Goal: Transaction & Acquisition: Purchase product/service

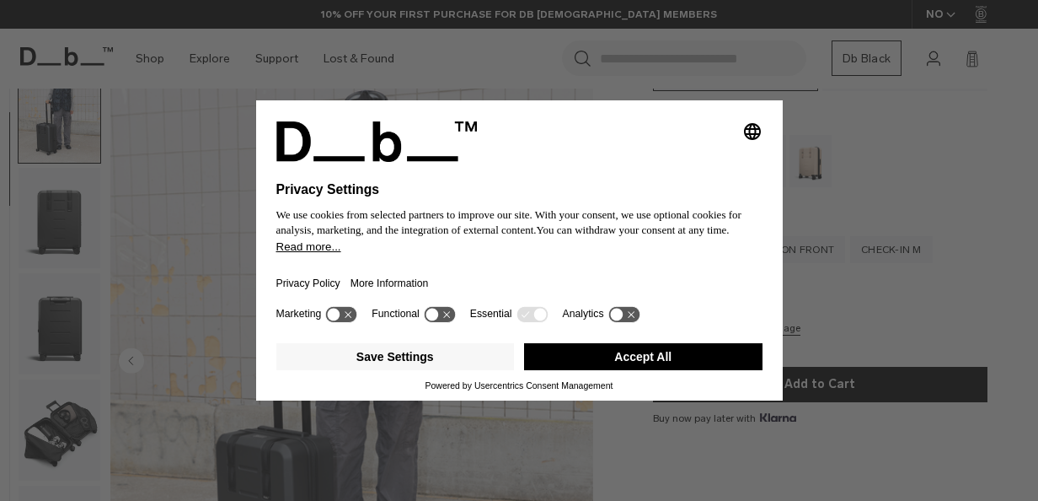
drag, startPoint x: 665, startPoint y: 344, endPoint x: 646, endPoint y: 354, distance: 21.9
click at [665, 344] on button "Accept All" at bounding box center [643, 356] width 239 height 27
click at [646, 354] on button "Accept All" at bounding box center [643, 356] width 239 height 27
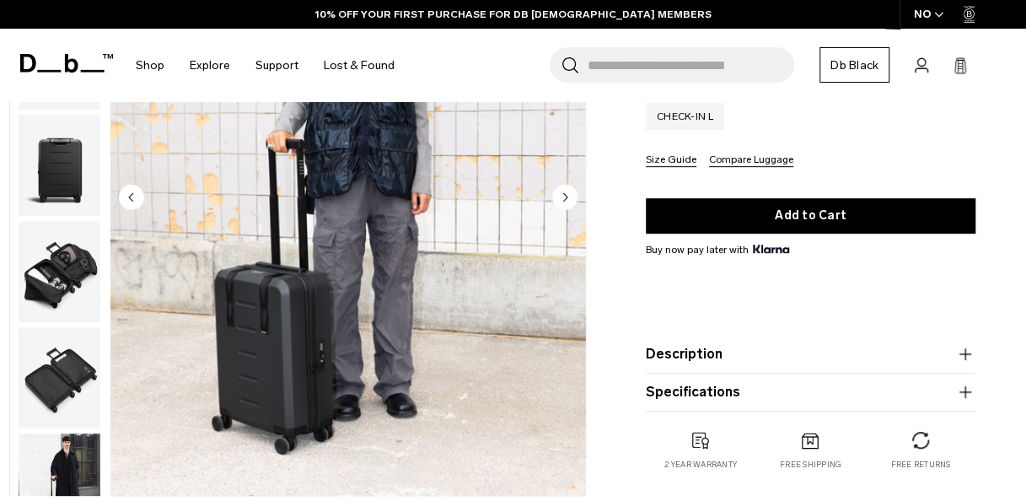
scroll to position [253, 0]
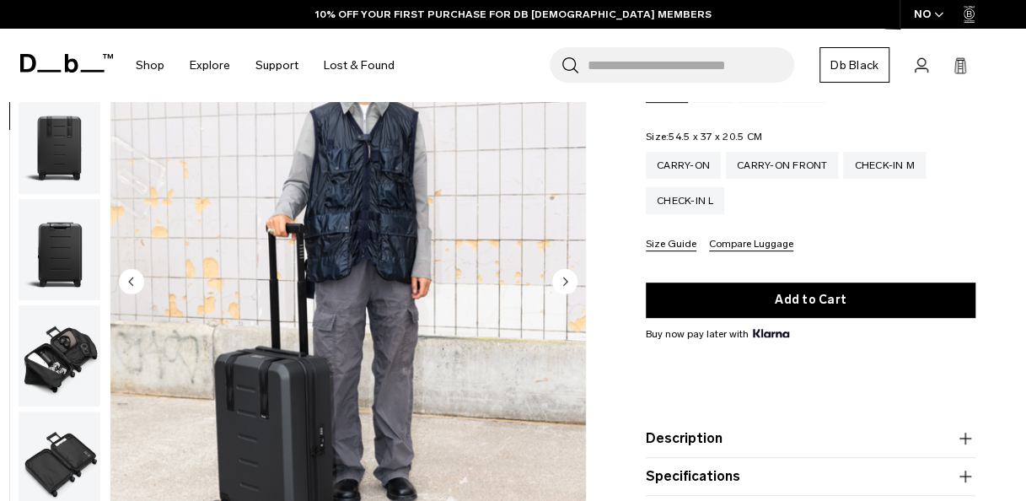
click at [566, 278] on circle "Next slide" at bounding box center [564, 281] width 25 height 25
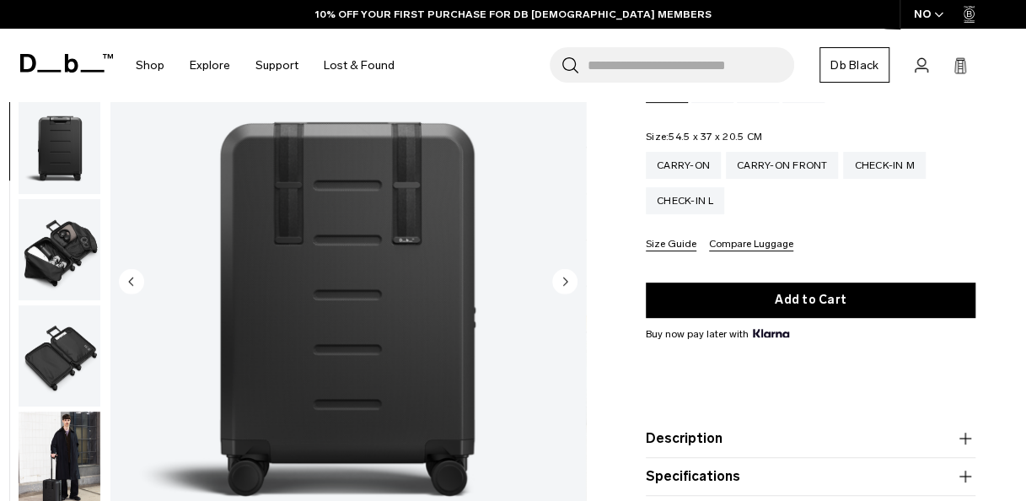
click at [566, 278] on circle "Next slide" at bounding box center [564, 281] width 25 height 25
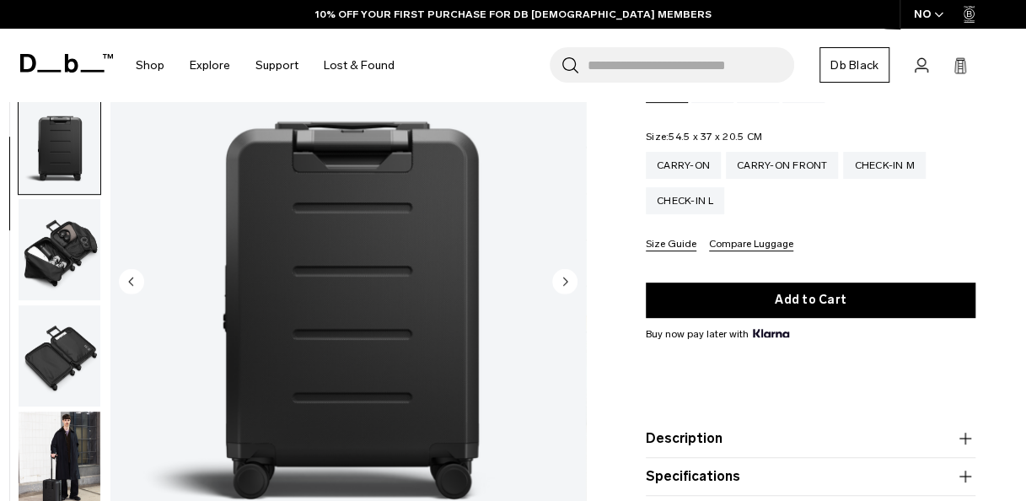
scroll to position [319, 0]
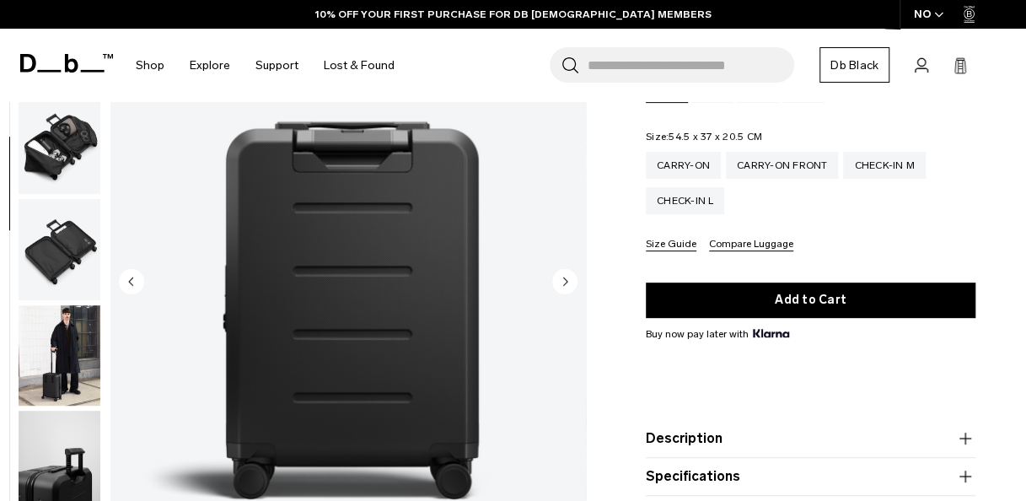
click at [566, 278] on circle "Next slide" at bounding box center [564, 281] width 25 height 25
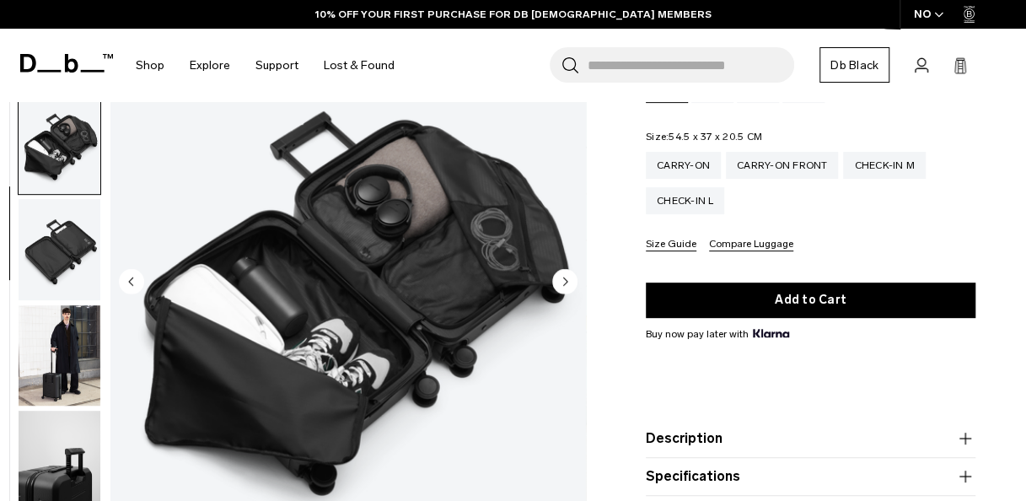
scroll to position [425, 0]
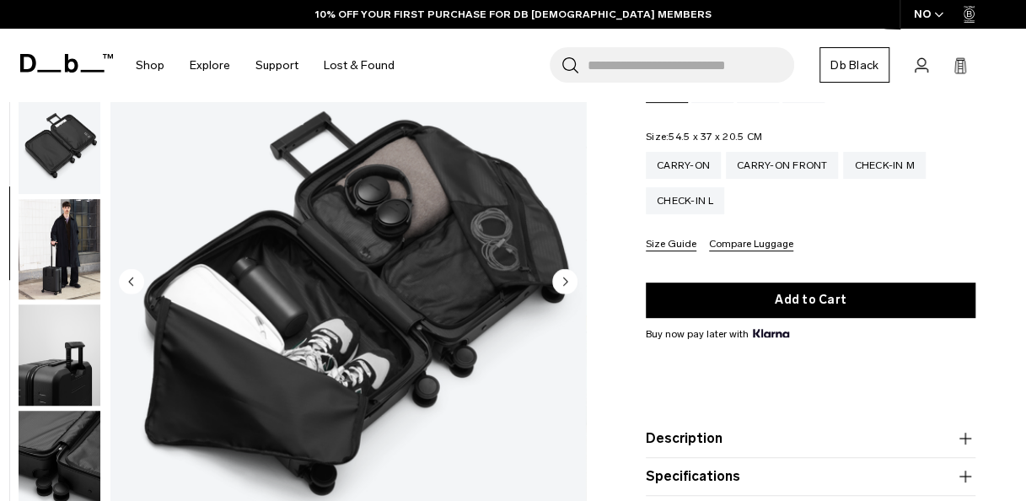
click at [566, 278] on circle "Next slide" at bounding box center [564, 281] width 25 height 25
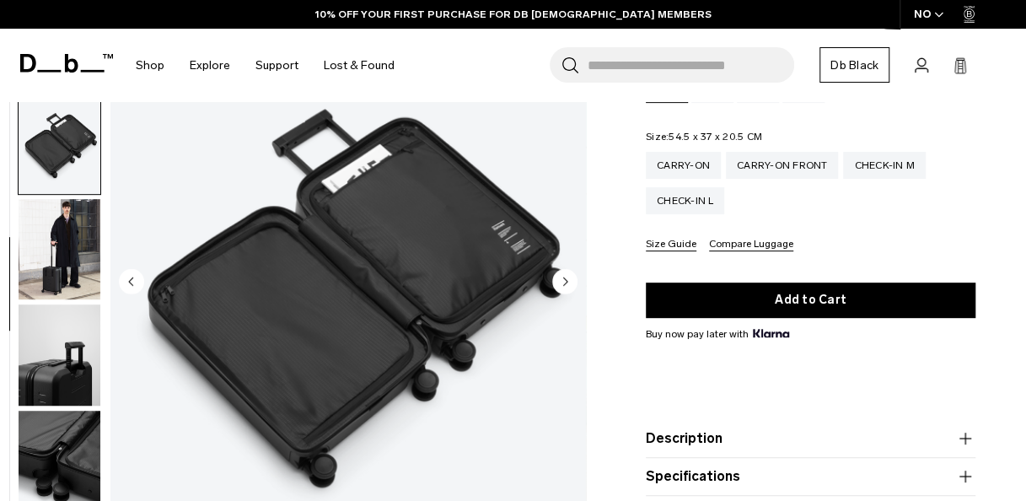
scroll to position [531, 0]
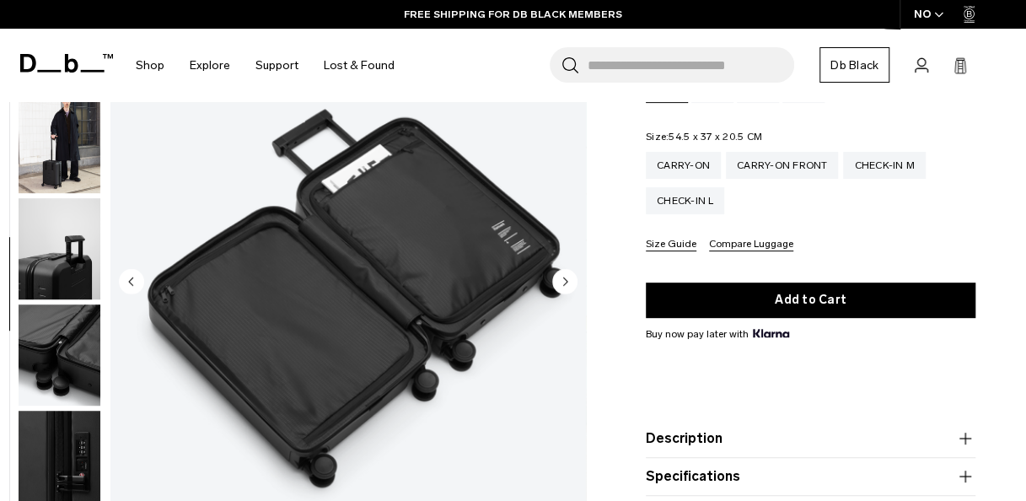
click at [566, 278] on circle "Next slide" at bounding box center [564, 281] width 25 height 25
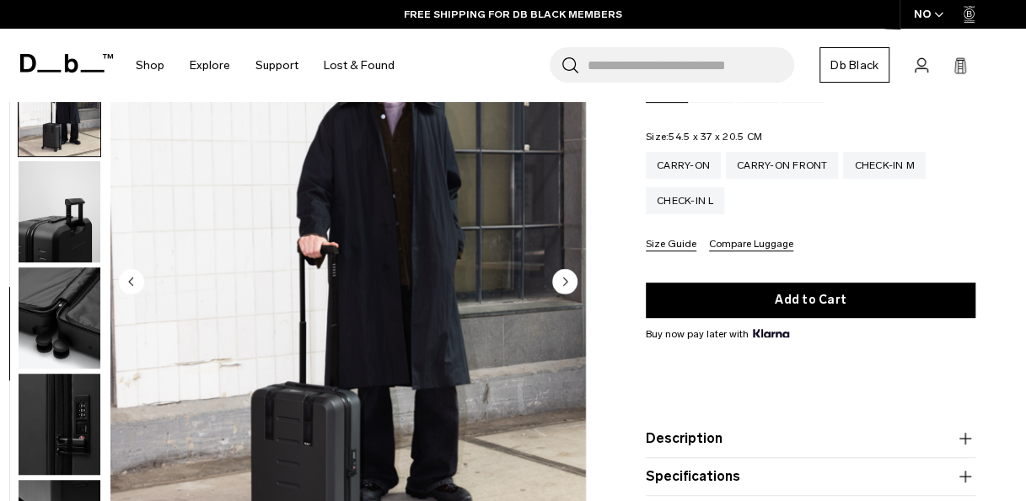
scroll to position [571, 0]
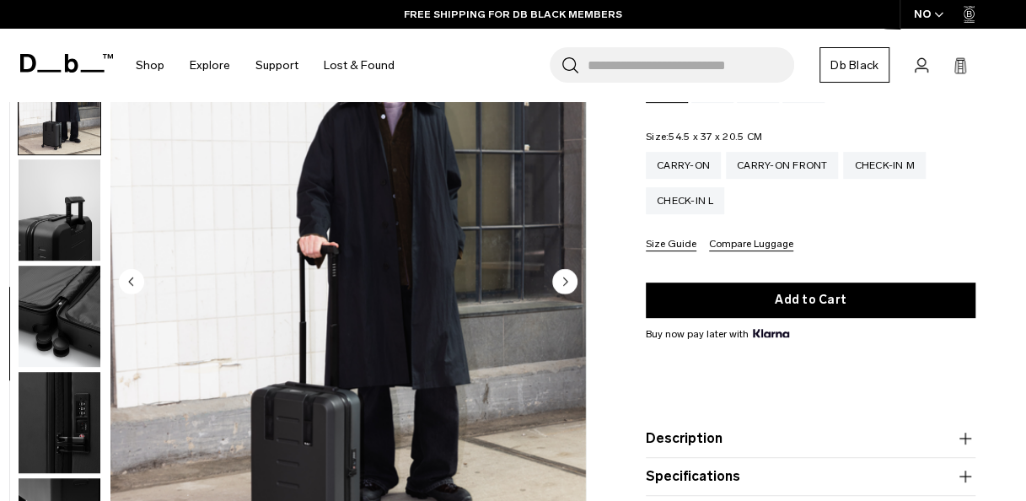
click at [566, 278] on circle "Next slide" at bounding box center [564, 281] width 25 height 25
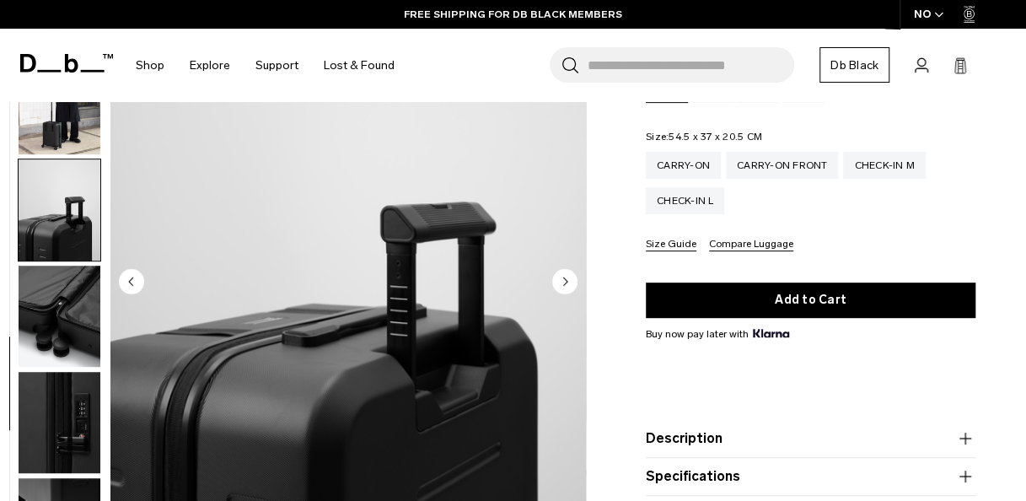
click at [566, 278] on circle "Next slide" at bounding box center [564, 281] width 25 height 25
